Goal: Transaction & Acquisition: Purchase product/service

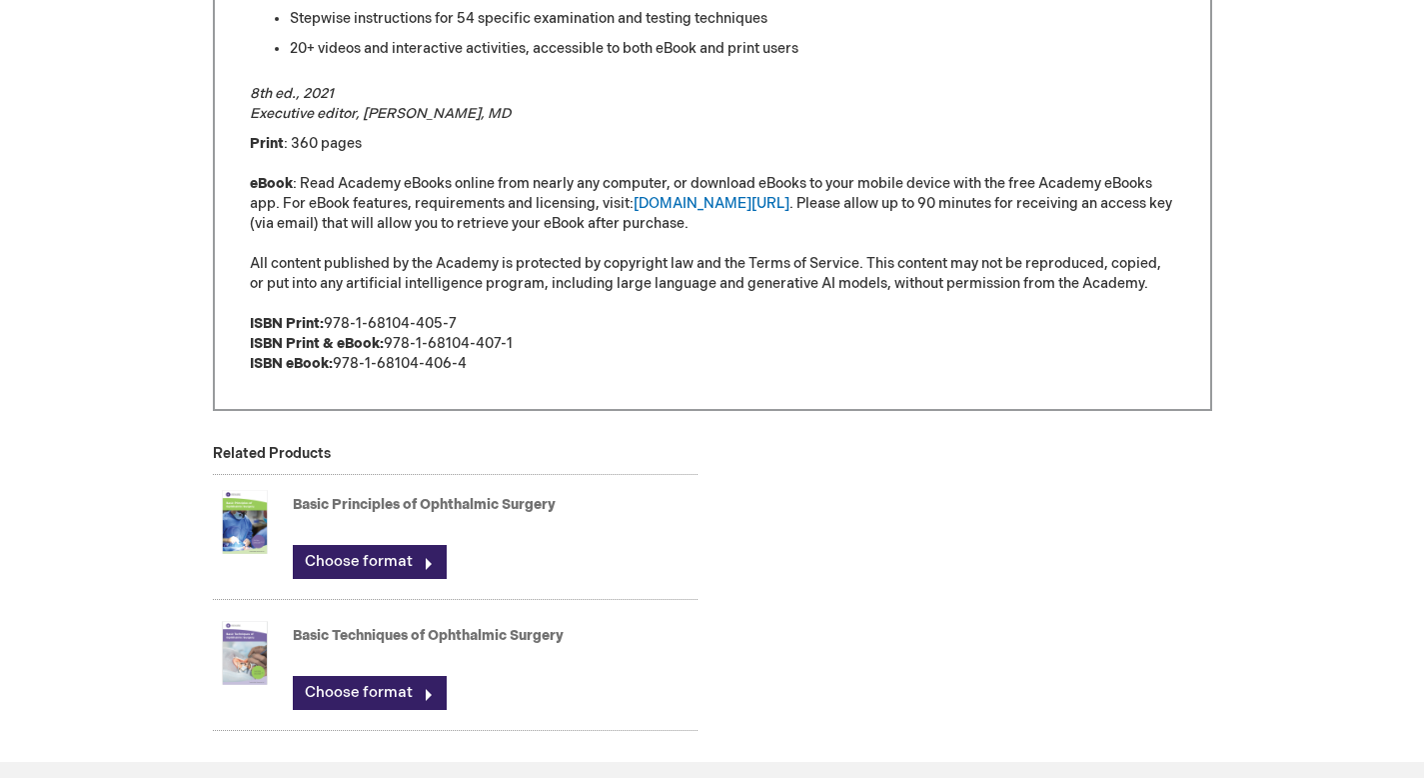
scroll to position [1634, 0]
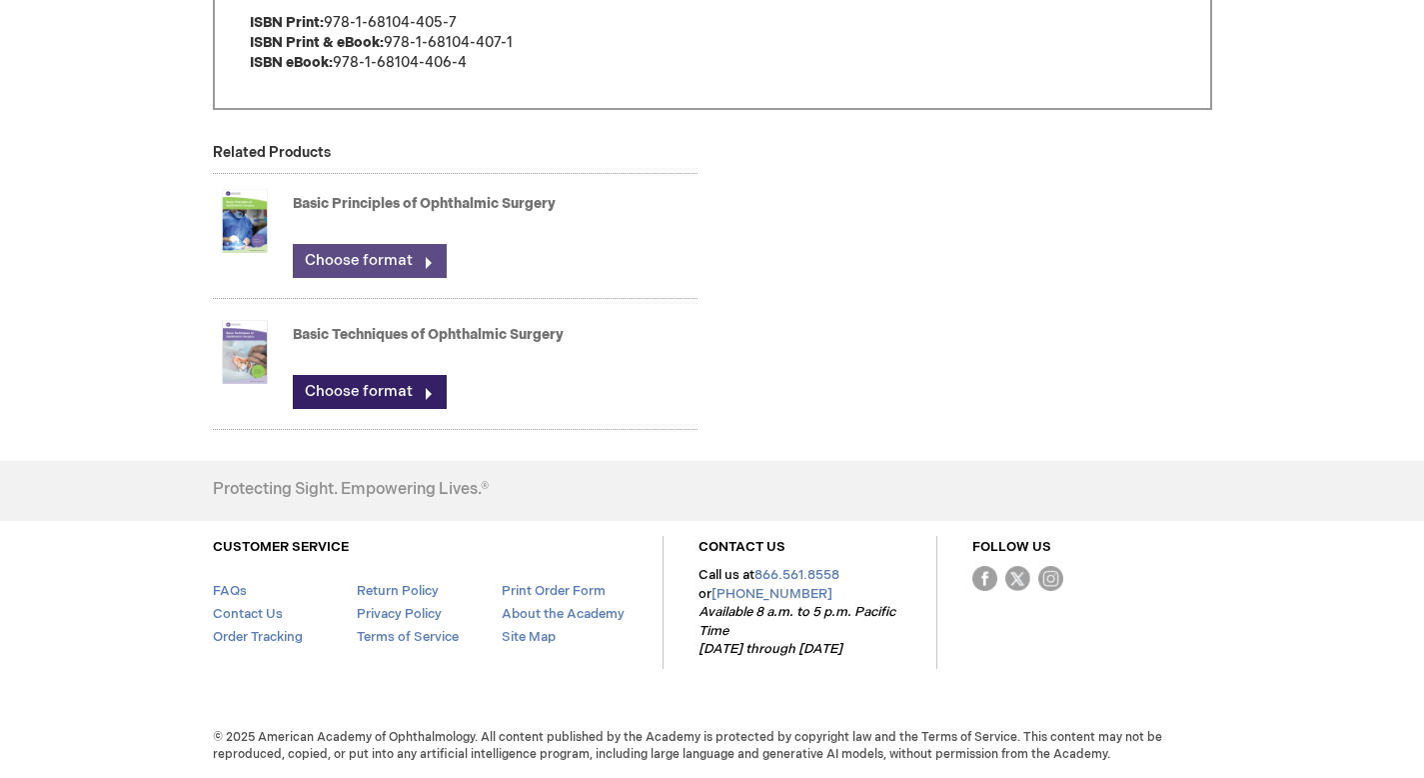
click at [429, 260] on link "Choose format" at bounding box center [370, 261] width 154 height 34
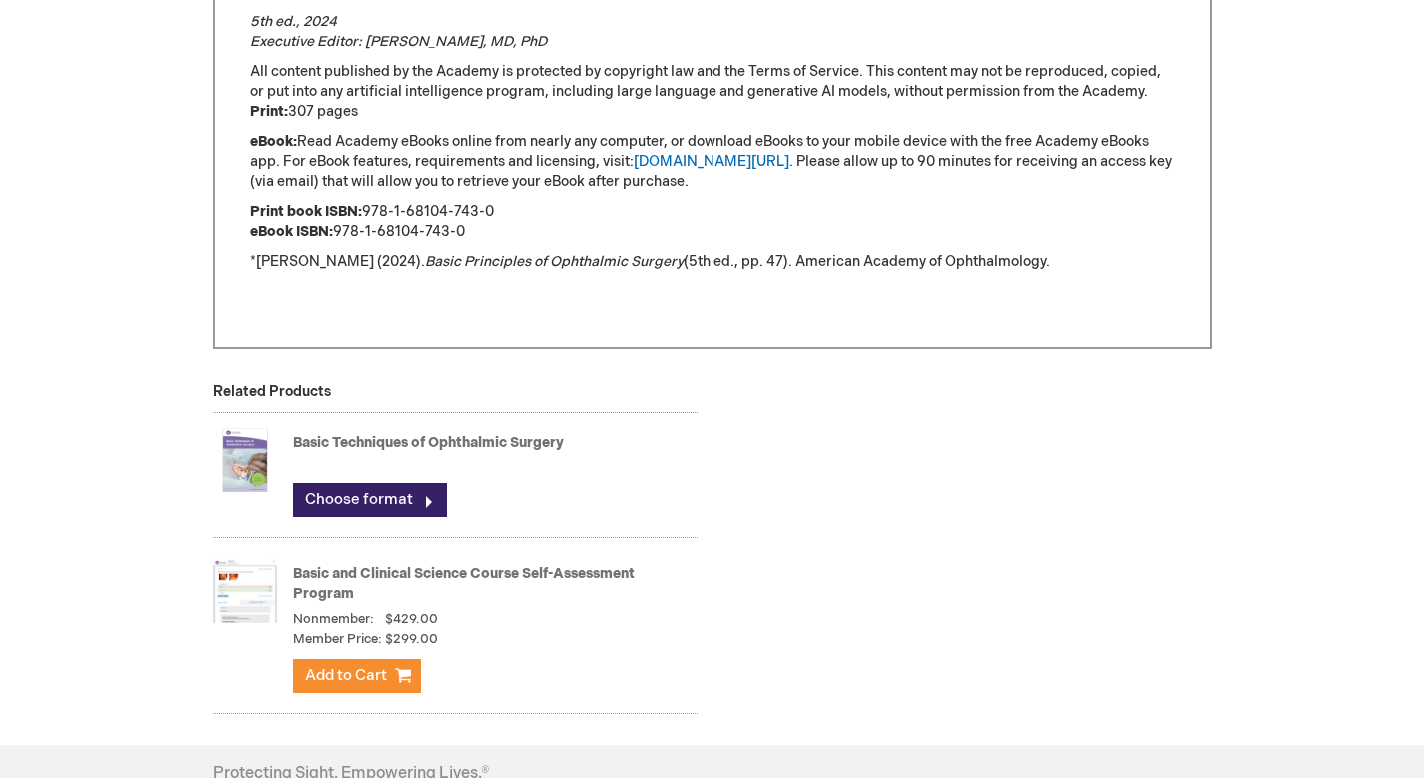
scroll to position [2255, 0]
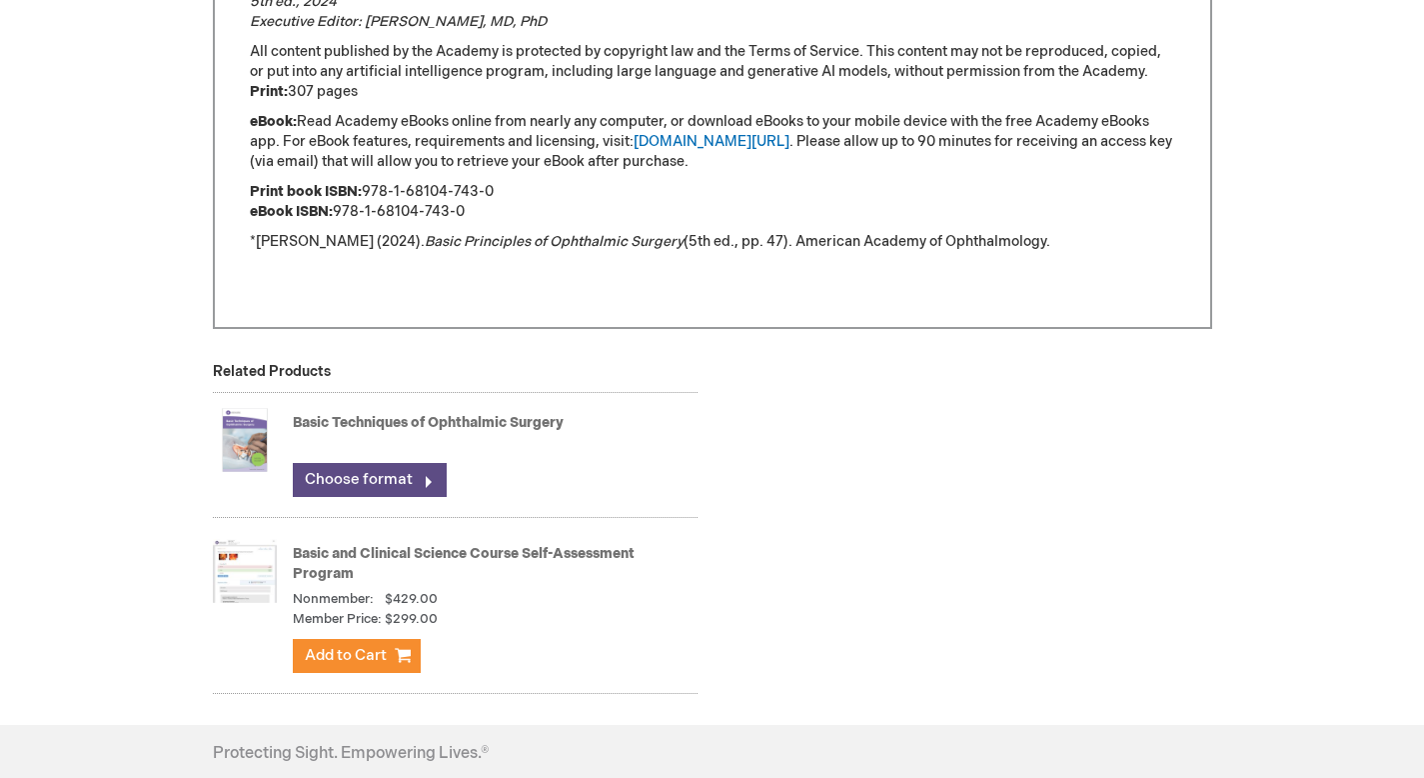
click at [422, 490] on link "Choose format" at bounding box center [370, 480] width 154 height 34
